Goal: Task Accomplishment & Management: Manage account settings

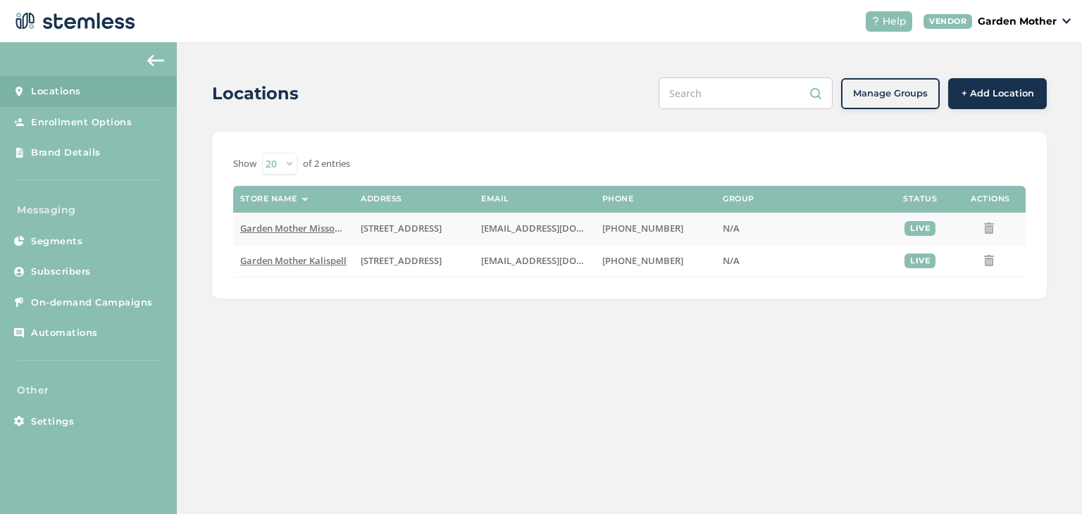
click at [282, 224] on span "Garden Mother Missoula" at bounding box center [294, 228] width 108 height 13
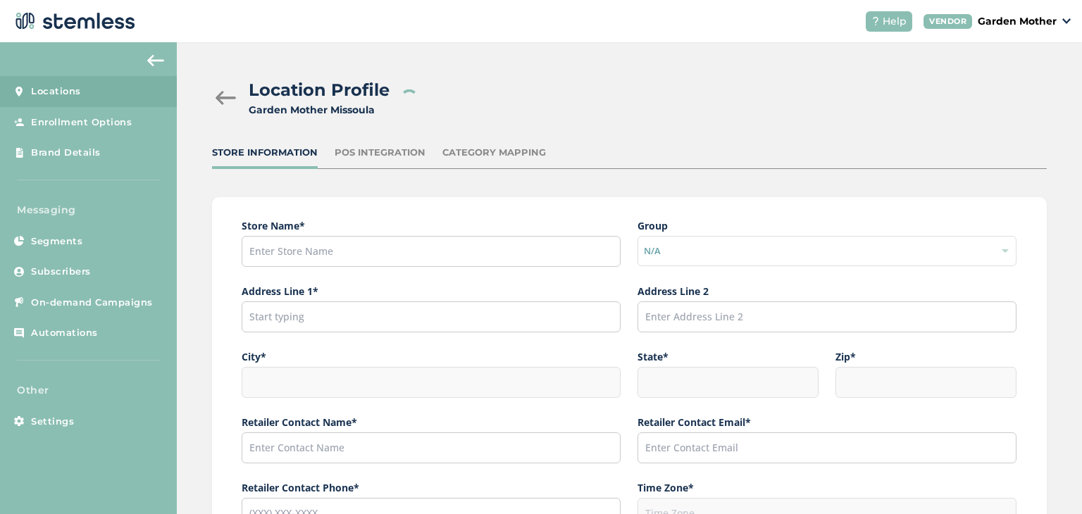
type input "Garden Mother Missoula"
type input "[STREET_ADDRESS]"
type input "Unit B"
type input "Missoula"
type input "MT"
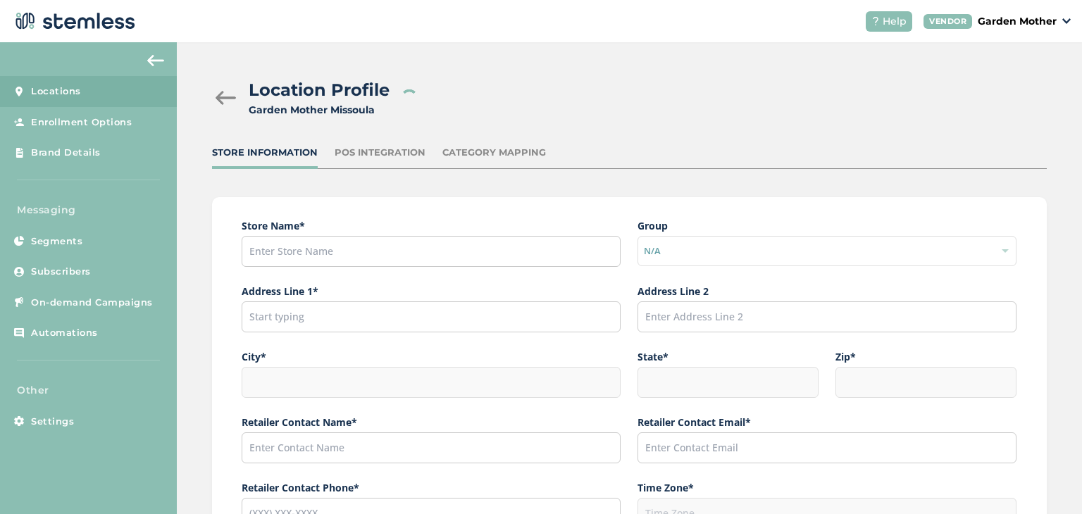
type input "59801"
type input "Garden Mother"
type input "[EMAIL_ADDRESS][DOMAIN_NAME]"
type input "[PHONE_NUMBER]"
type input "America/Denver"
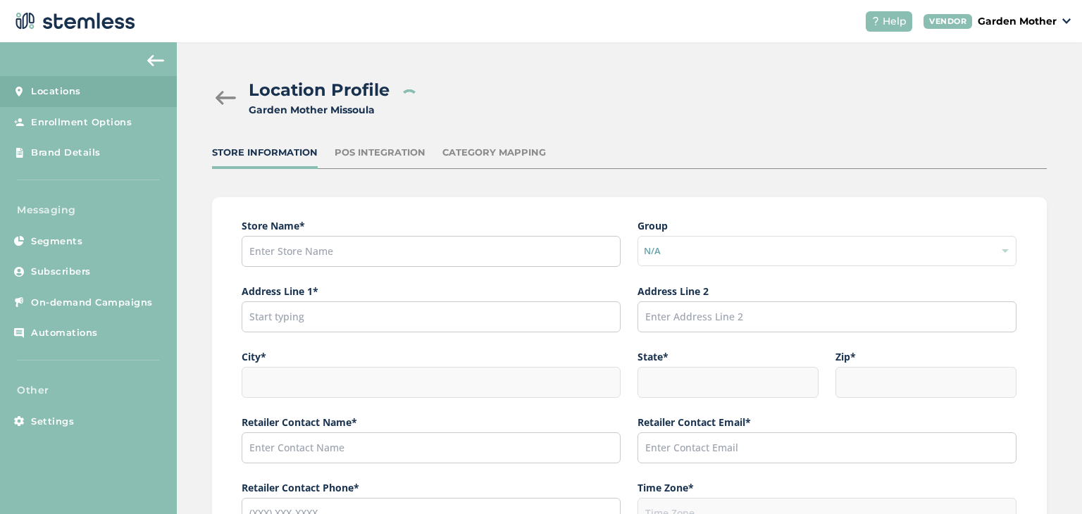
type input "Garden Mother Missoula"
type input "https://www.facebook.com/garden.mother/"
type input "https://www.instagram.com/garden.mother/"
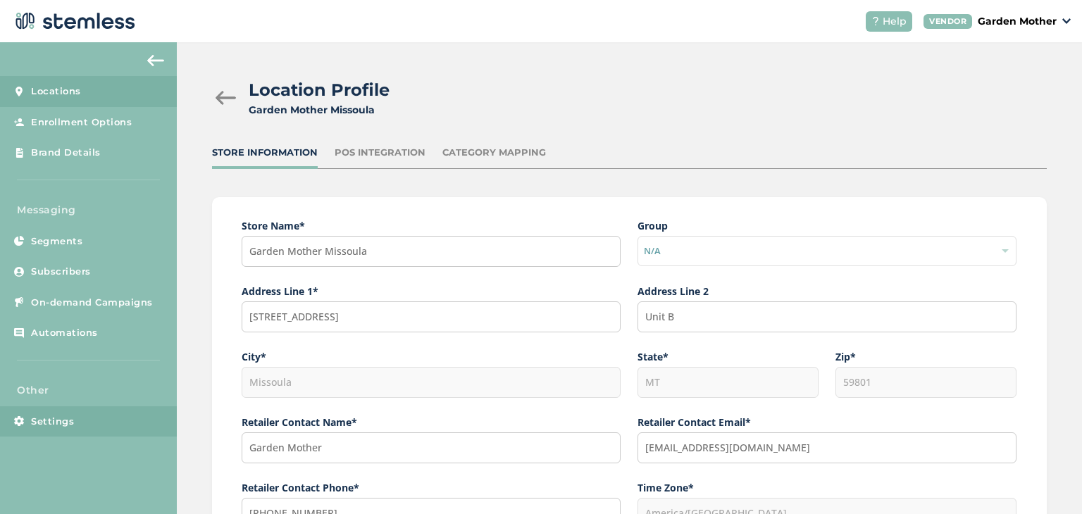
click at [42, 424] on span "Settings" at bounding box center [52, 422] width 43 height 14
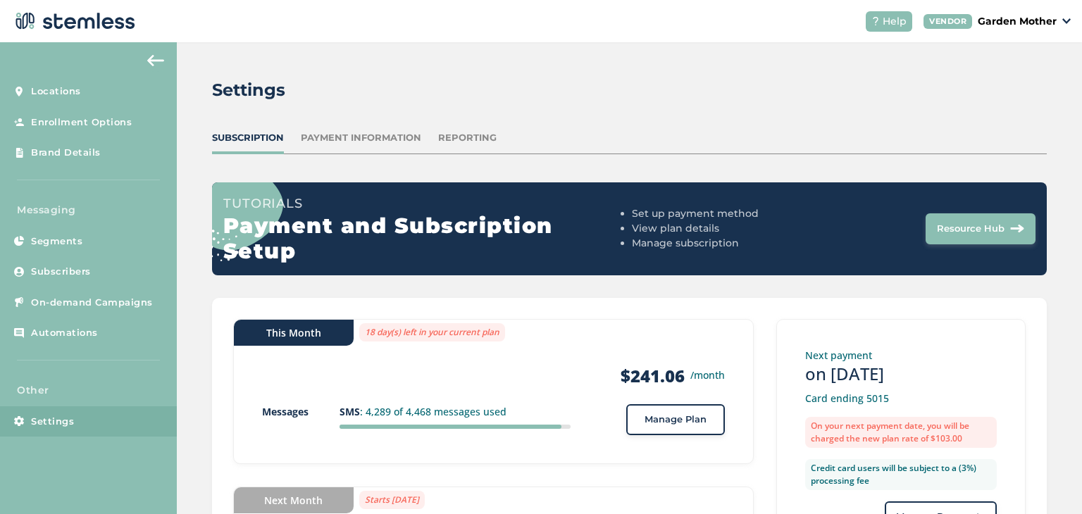
click at [1048, 21] on p "Garden Mother" at bounding box center [1017, 21] width 79 height 15
click at [994, 77] on link "Profile" at bounding box center [1020, 75] width 69 height 14
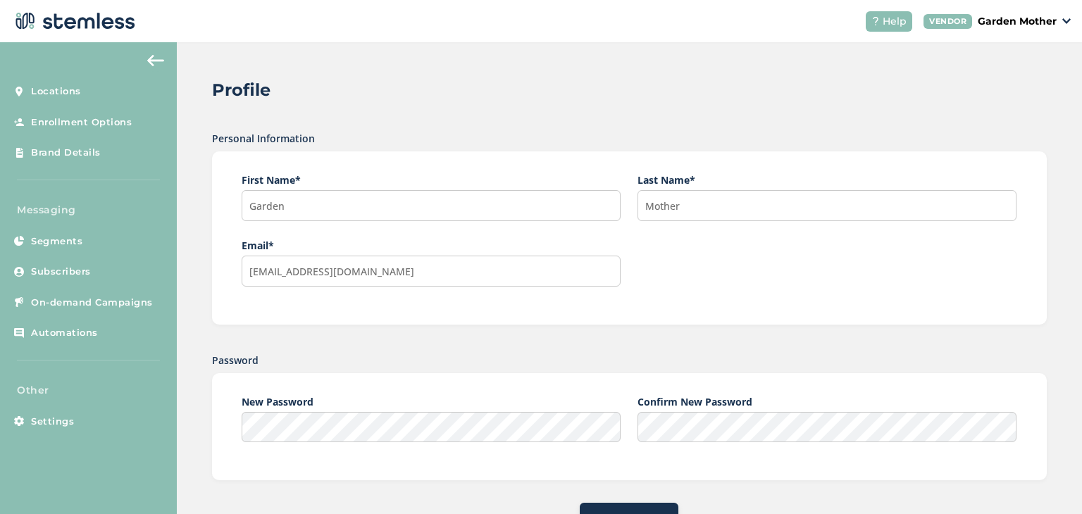
scroll to position [55, 0]
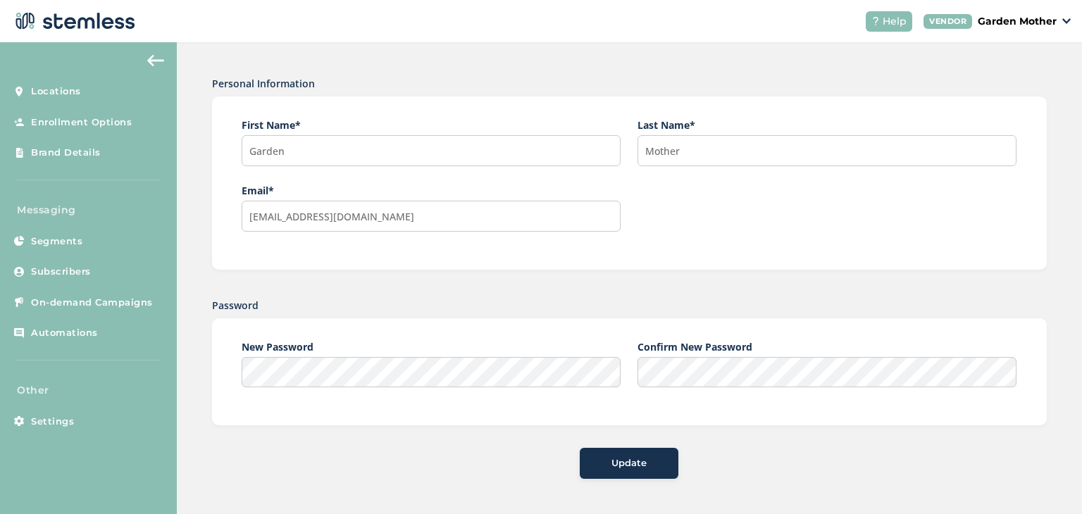
click at [1014, 20] on p "Garden Mother" at bounding box center [1017, 21] width 79 height 15
click at [1011, 51] on link "Go to Website" at bounding box center [1020, 50] width 69 height 14
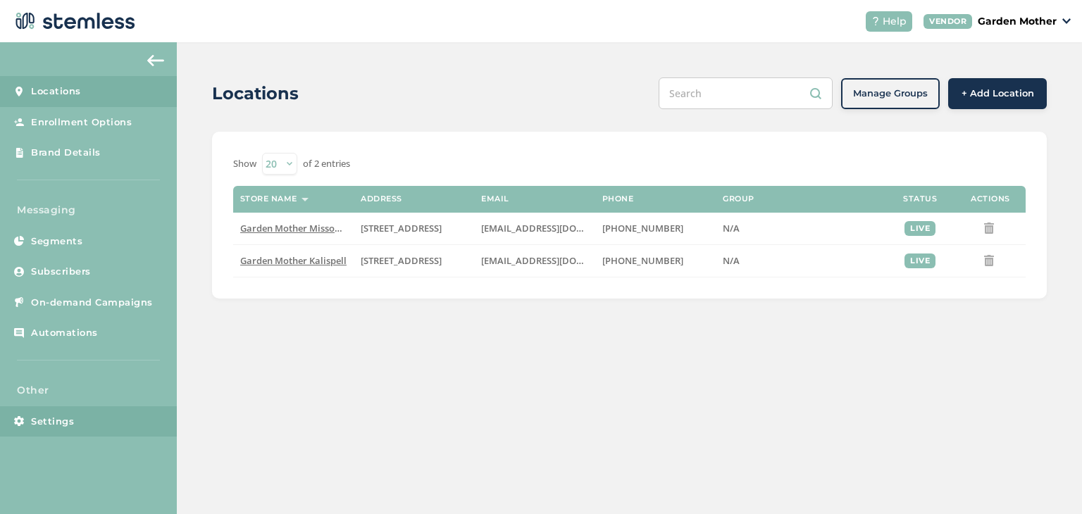
click at [37, 418] on span "Settings" at bounding box center [52, 422] width 43 height 14
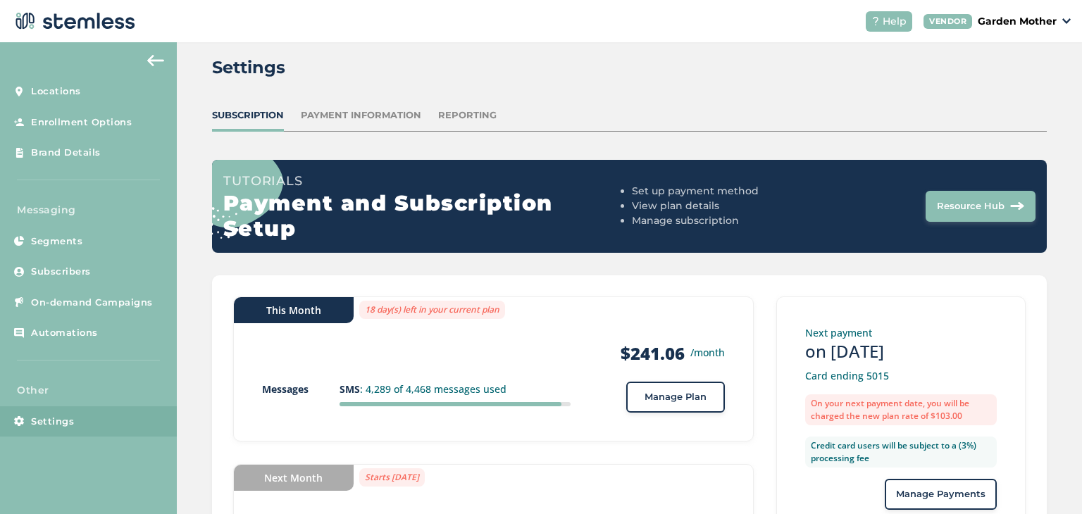
scroll to position [22, 0]
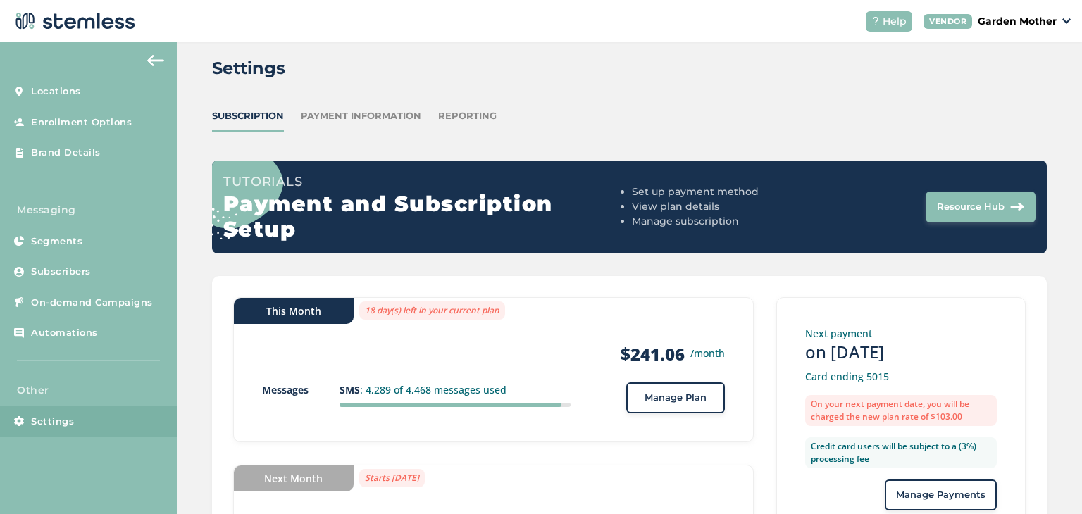
click at [386, 121] on div "Payment Information" at bounding box center [361, 116] width 120 height 14
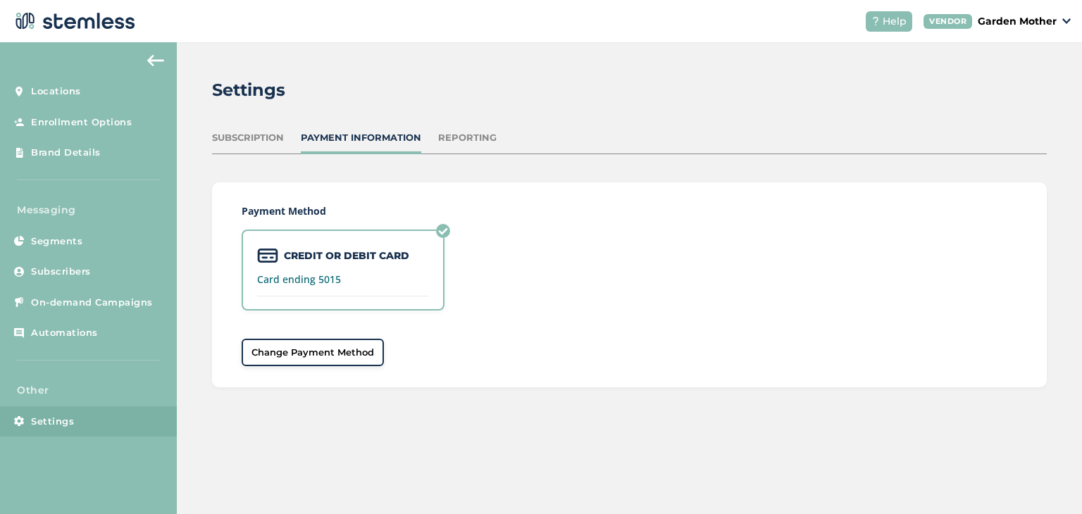
click at [339, 251] on label "CREDIT OR DEBIT CARD" at bounding box center [346, 256] width 125 height 15
click at [303, 275] on label "Card ending 5015" at bounding box center [343, 280] width 172 height 10
click at [294, 285] on div "CREDIT OR DEBIT CARD Card ending 5015" at bounding box center [343, 270] width 203 height 81
click at [463, 141] on div "Reporting" at bounding box center [467, 138] width 58 height 14
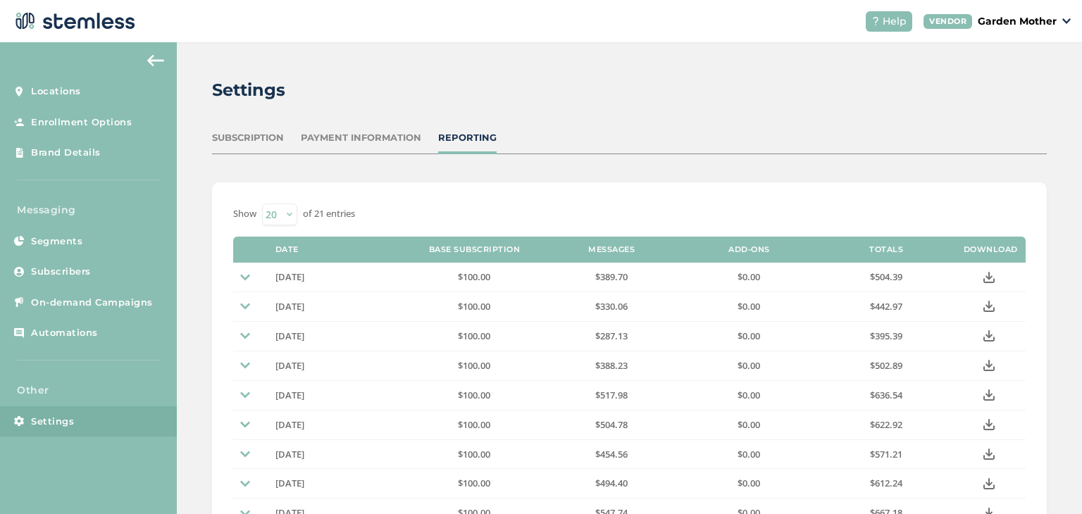
click at [379, 144] on div "Payment Information" at bounding box center [361, 138] width 120 height 14
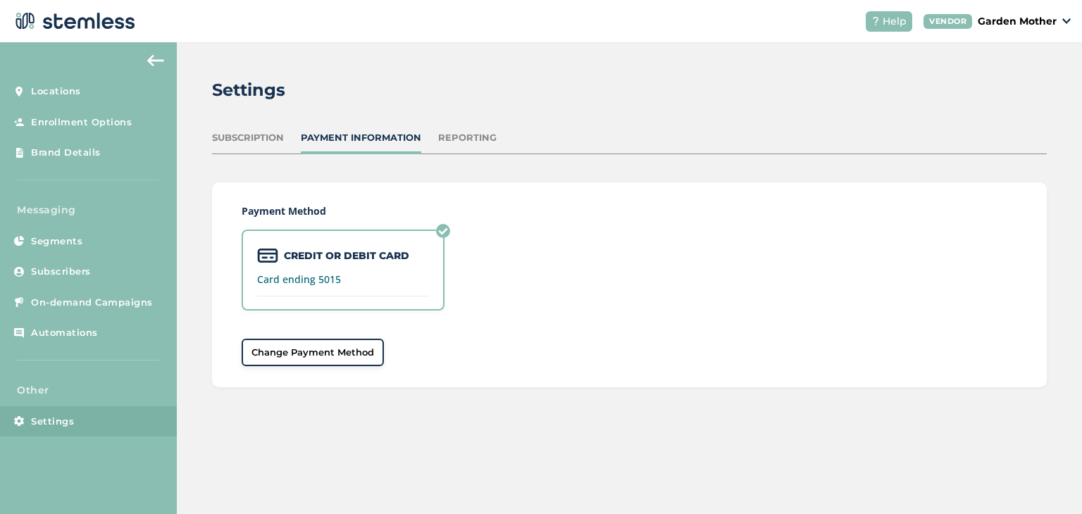
click at [249, 142] on div "Subscription" at bounding box center [248, 138] width 72 height 14
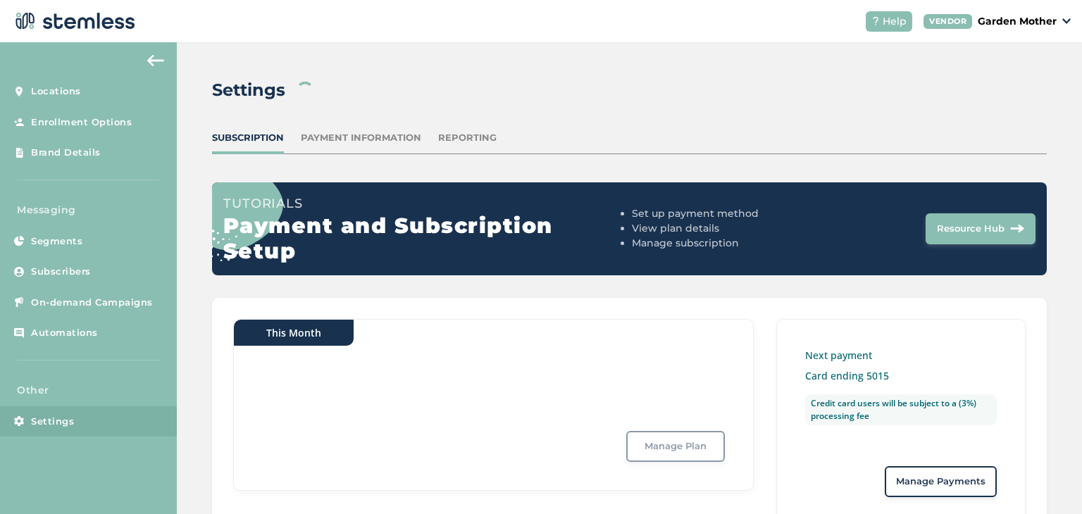
click at [349, 144] on div "Payment Information" at bounding box center [361, 138] width 120 height 14
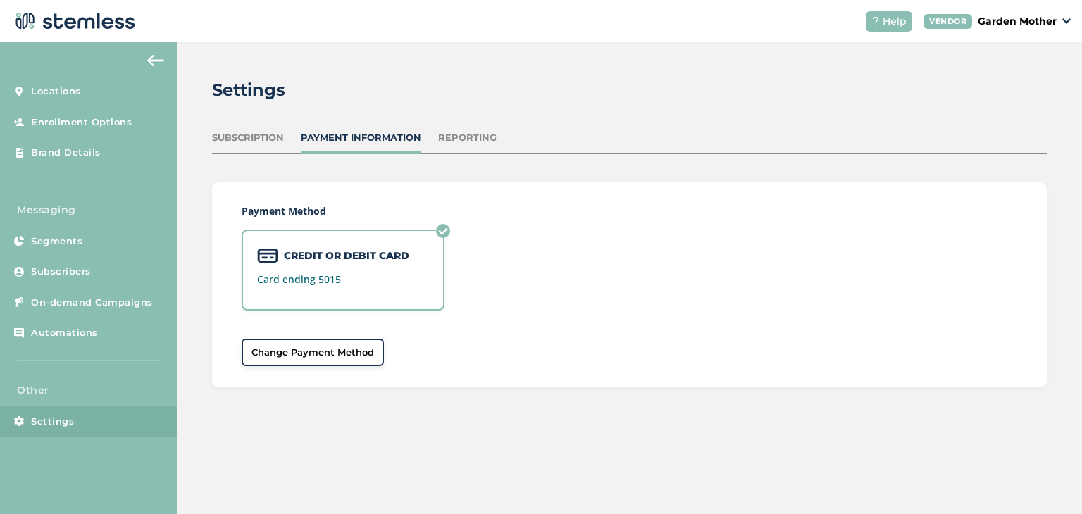
click at [292, 279] on label "Card ending 5015" at bounding box center [343, 280] width 172 height 10
click at [304, 356] on span "Change Payment Method" at bounding box center [312, 353] width 123 height 14
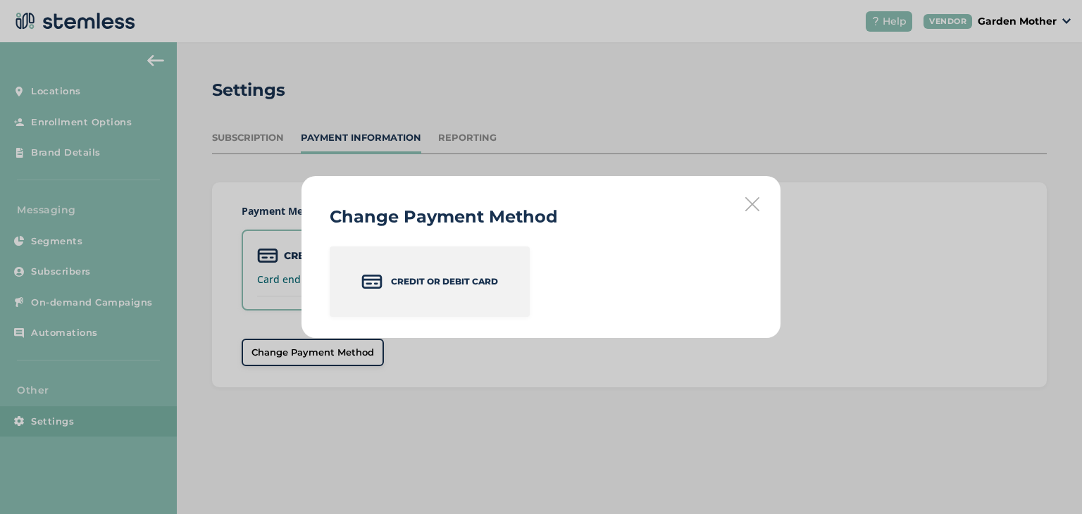
click at [416, 285] on p "Credit or Debit Card" at bounding box center [444, 281] width 107 height 13
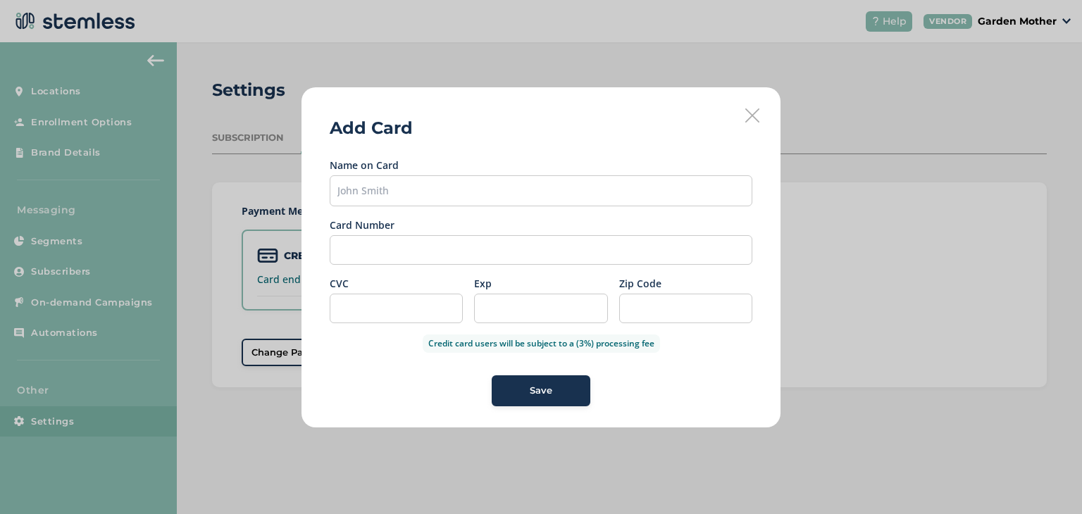
click at [748, 109] on icon at bounding box center [752, 115] width 14 height 14
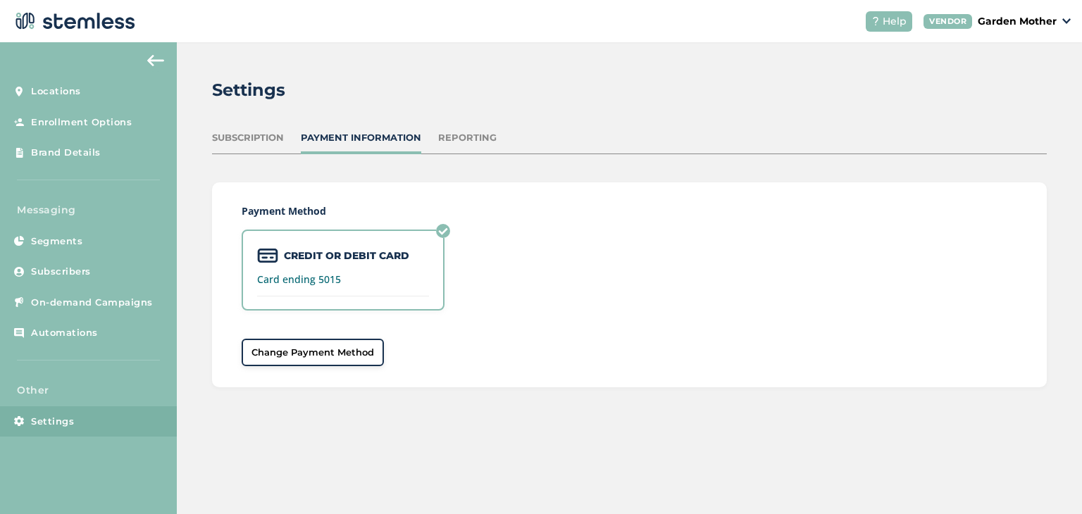
click at [457, 138] on div "Reporting" at bounding box center [467, 138] width 58 height 14
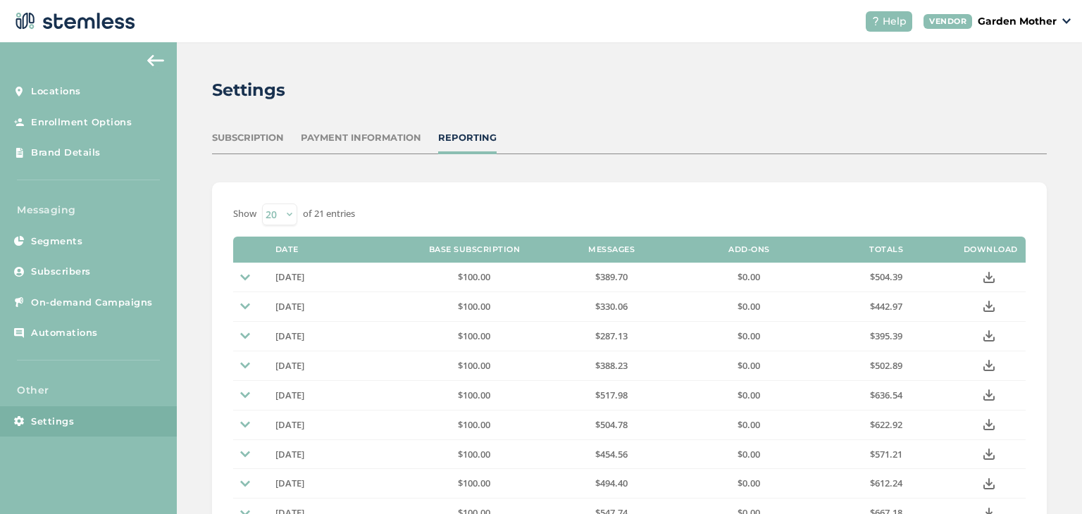
click at [363, 135] on div "Payment Information" at bounding box center [361, 138] width 120 height 14
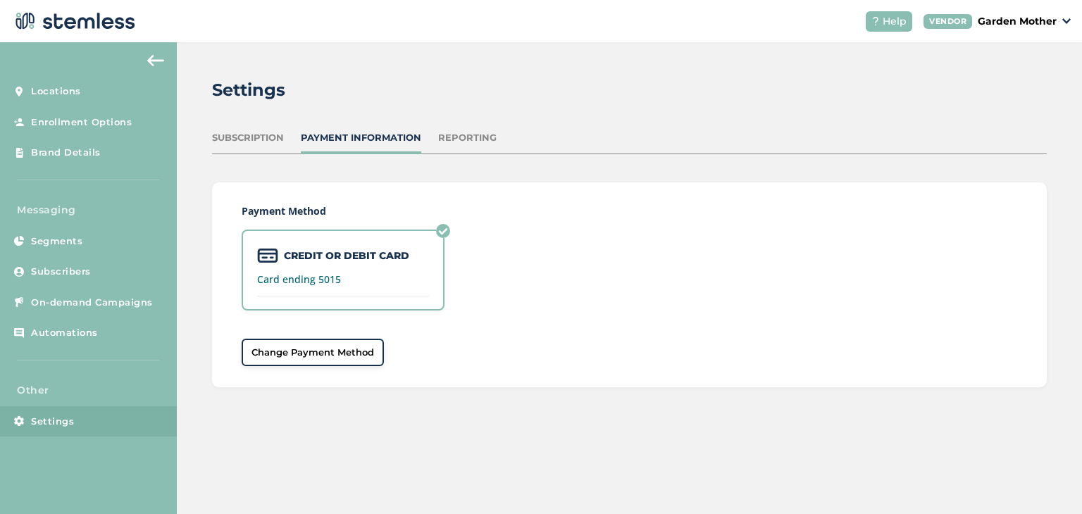
click at [301, 281] on label "Card ending 5015" at bounding box center [343, 280] width 172 height 10
click at [330, 254] on label "CREDIT OR DEBIT CARD" at bounding box center [346, 256] width 125 height 15
click at [315, 351] on span "Change Payment Method" at bounding box center [312, 353] width 123 height 14
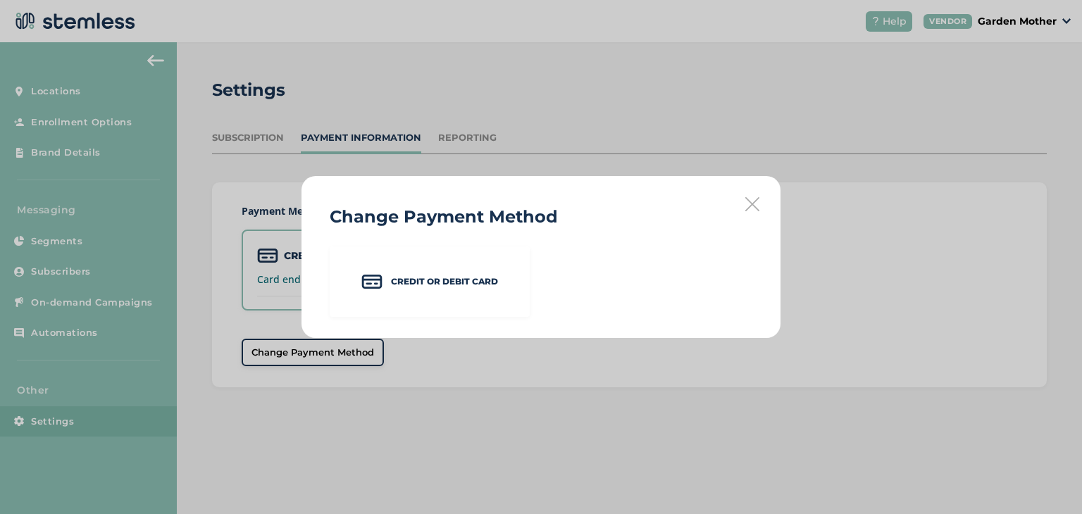
click at [283, 200] on div "Change Payment Method Credit or Debit Card" at bounding box center [541, 257] width 1082 height 514
click at [747, 201] on icon at bounding box center [752, 204] width 14 height 14
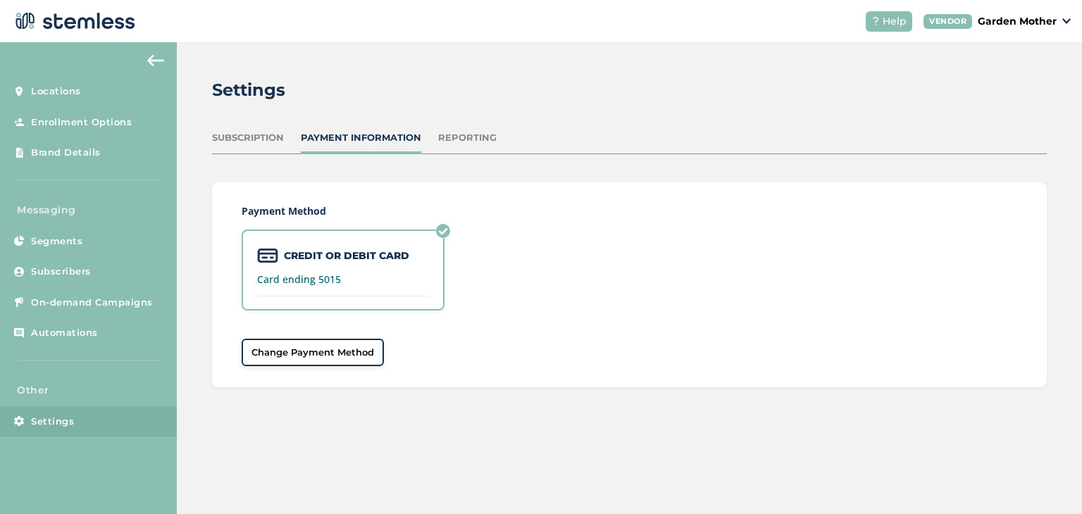
click at [237, 137] on div "Subscription" at bounding box center [248, 138] width 72 height 14
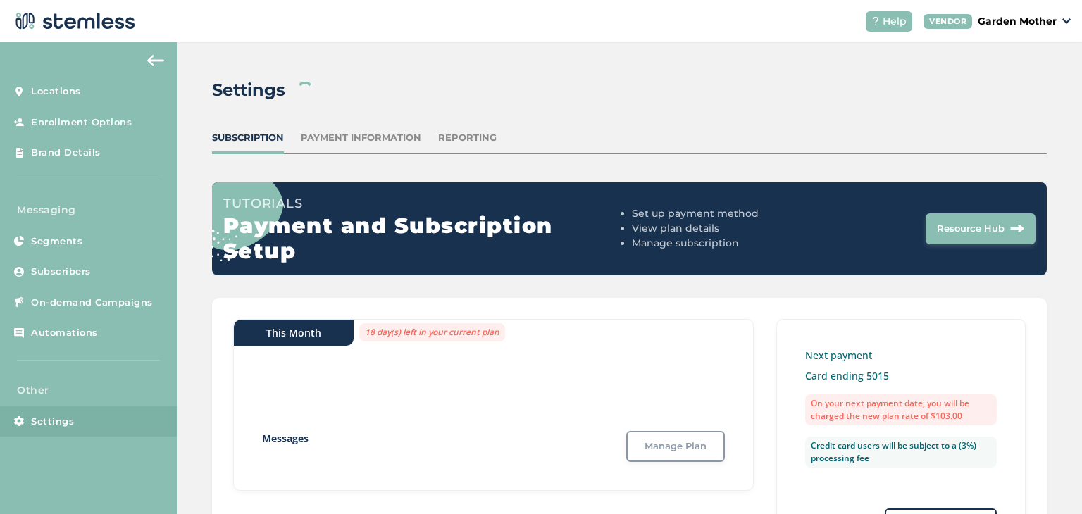
scroll to position [110, 0]
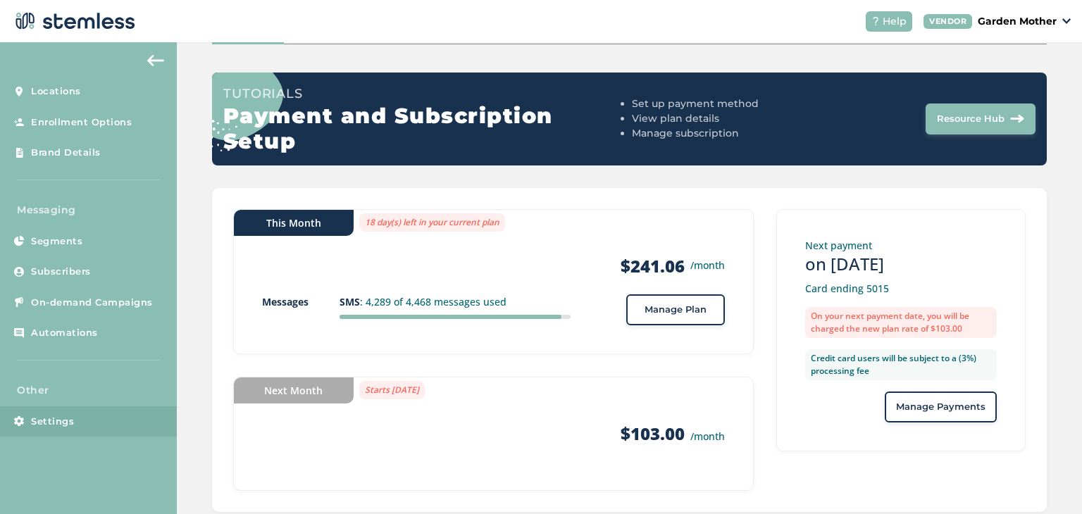
click at [932, 410] on span "Manage Payments" at bounding box center [940, 407] width 89 height 14
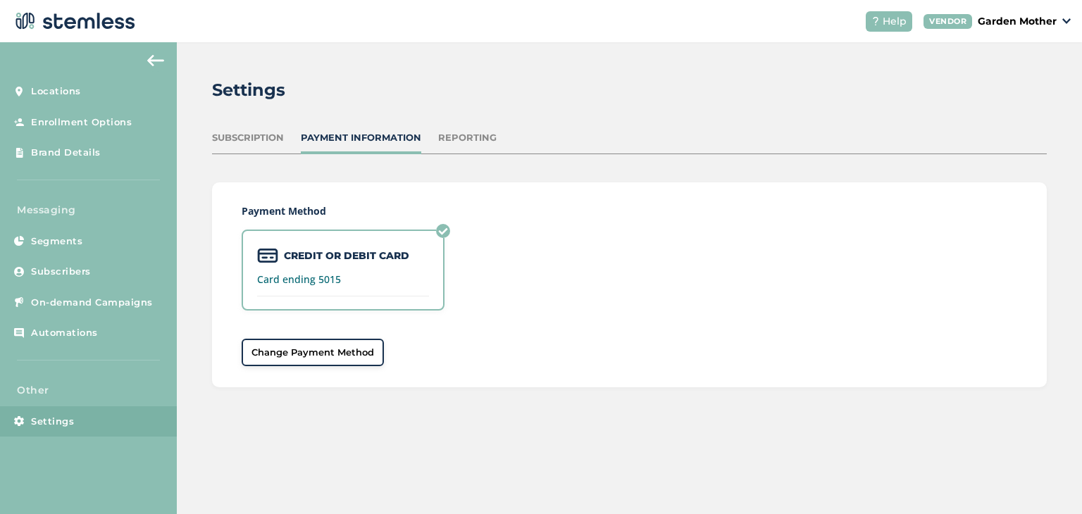
click at [280, 283] on label "Card ending 5015" at bounding box center [343, 280] width 172 height 10
click at [391, 257] on label "CREDIT OR DEBIT CARD" at bounding box center [346, 256] width 125 height 15
click at [328, 347] on span "Change Payment Method" at bounding box center [312, 353] width 123 height 14
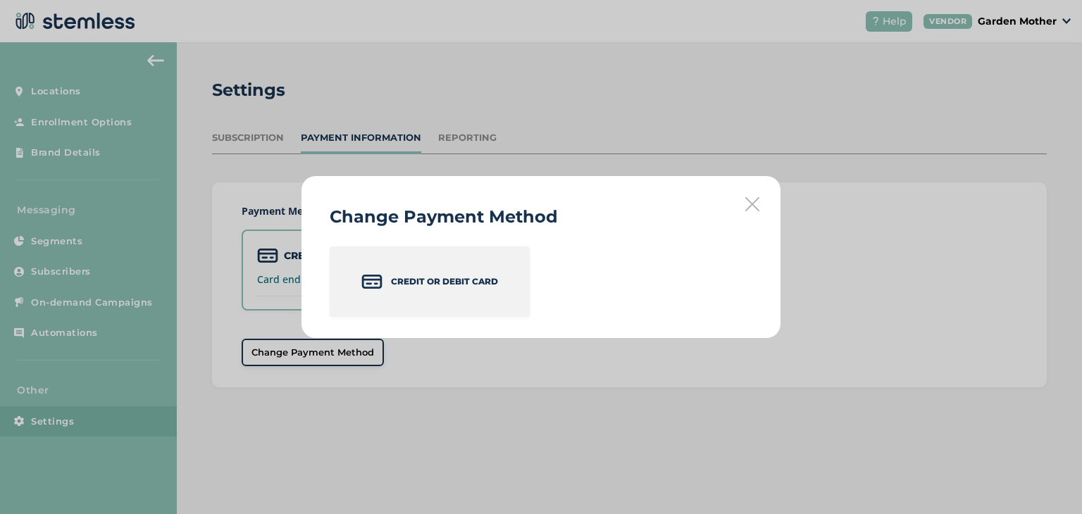
click at [392, 280] on p "Credit or Debit Card" at bounding box center [444, 281] width 107 height 13
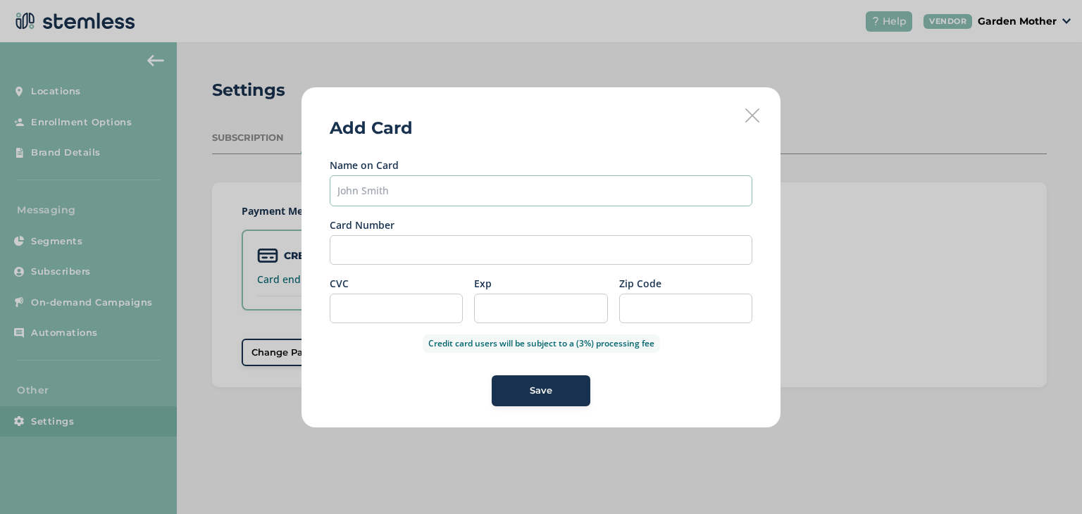
click at [370, 180] on input "text" at bounding box center [541, 190] width 423 height 31
type input "[PERSON_NAME]"
click at [527, 389] on div "Save" at bounding box center [541, 391] width 76 height 14
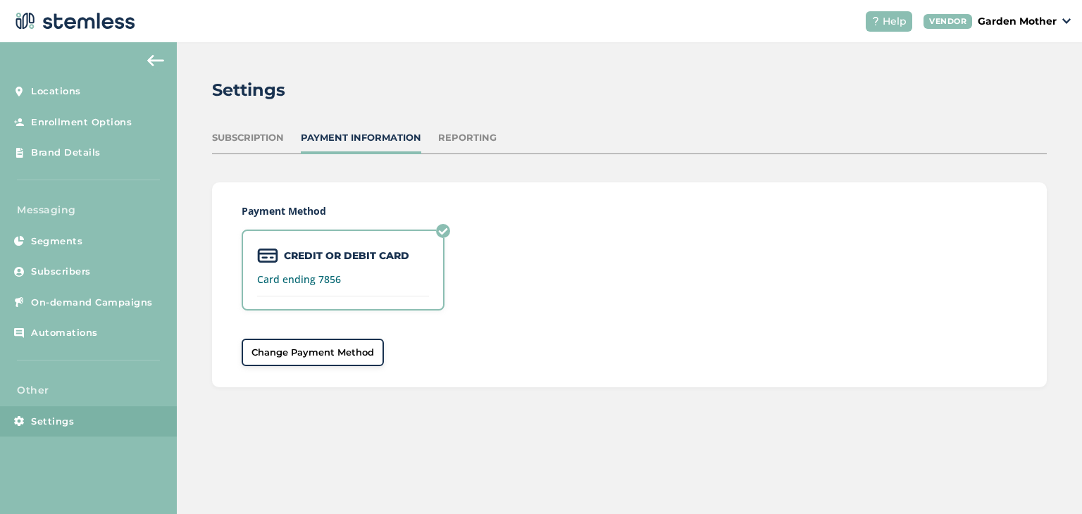
click at [293, 279] on label "Card ending 7856" at bounding box center [343, 280] width 172 height 10
click at [302, 277] on label "Card ending 7856" at bounding box center [343, 280] width 172 height 10
click at [293, 358] on button "Change Payment Method" at bounding box center [313, 353] width 142 height 28
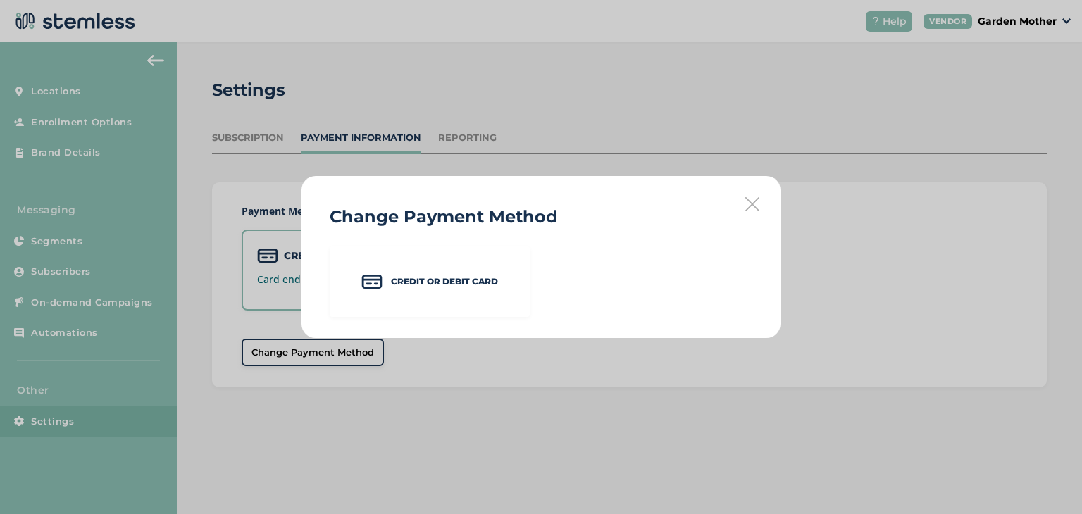
click at [756, 206] on icon at bounding box center [752, 204] width 14 height 14
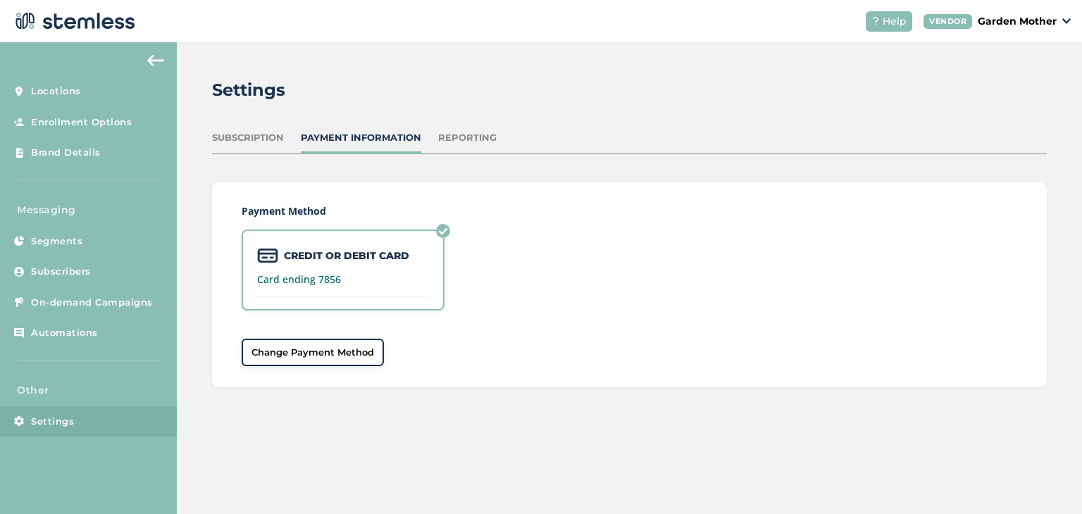
click at [257, 142] on div "Subscription" at bounding box center [248, 138] width 72 height 14
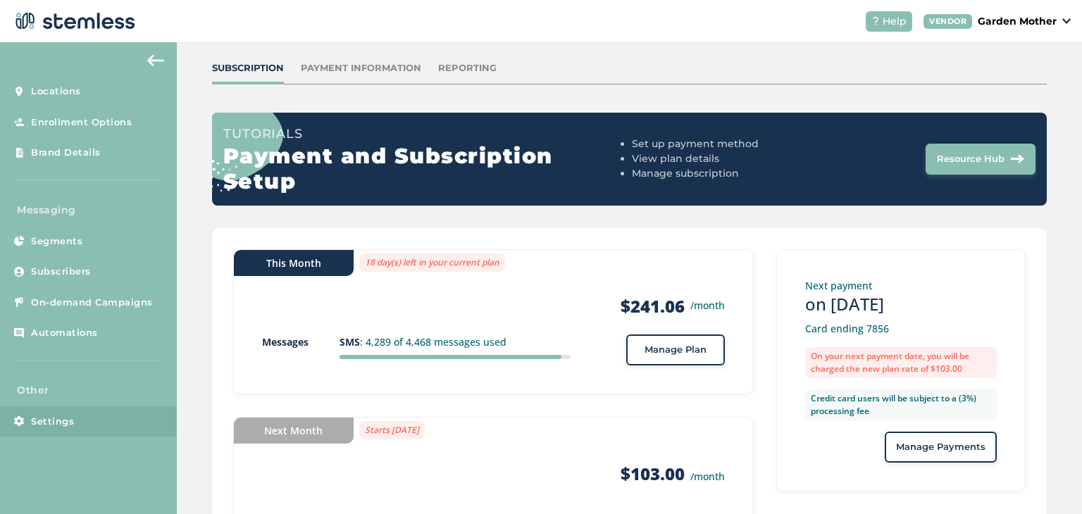
scroll to position [142, 0]
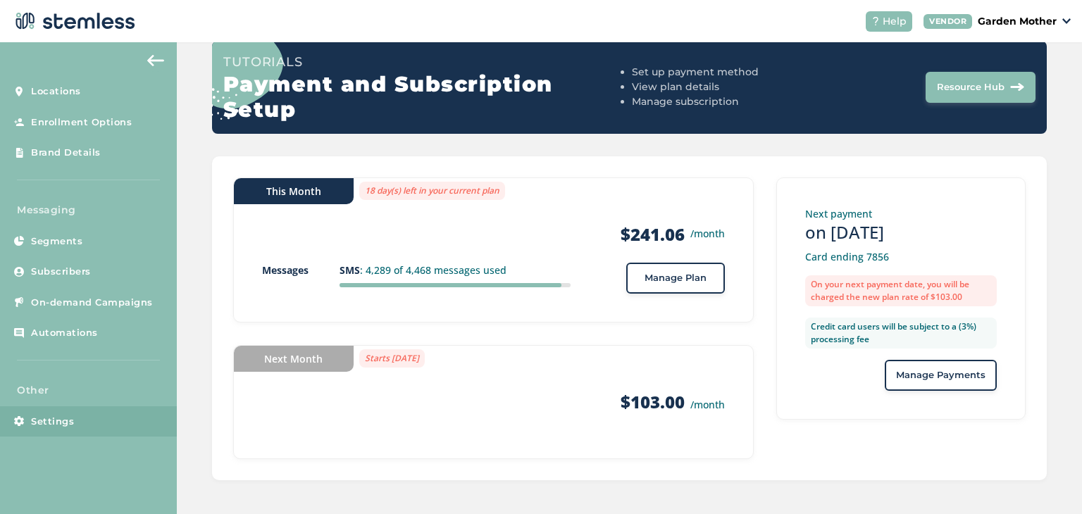
click at [961, 83] on span "Resource Hub" at bounding box center [971, 87] width 68 height 14
